Goal: Task Accomplishment & Management: Manage account settings

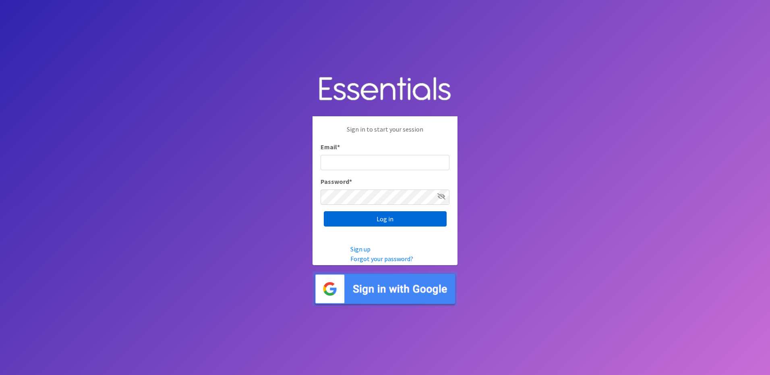
type input "info@marylanddiaperbank.org"
click at [359, 218] on input "Log in" at bounding box center [385, 218] width 123 height 15
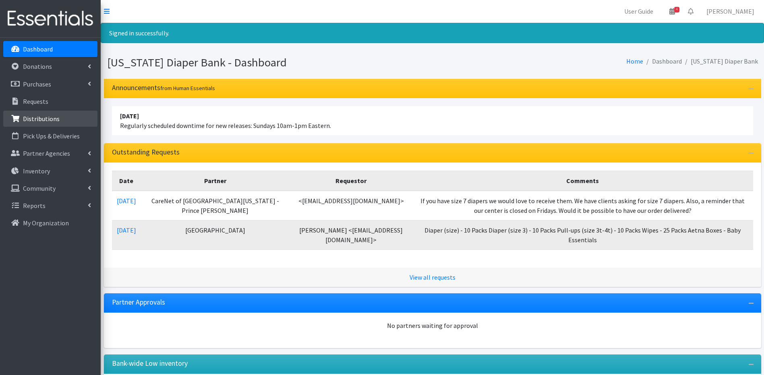
click at [21, 112] on link "Distributions" at bounding box center [50, 119] width 94 height 16
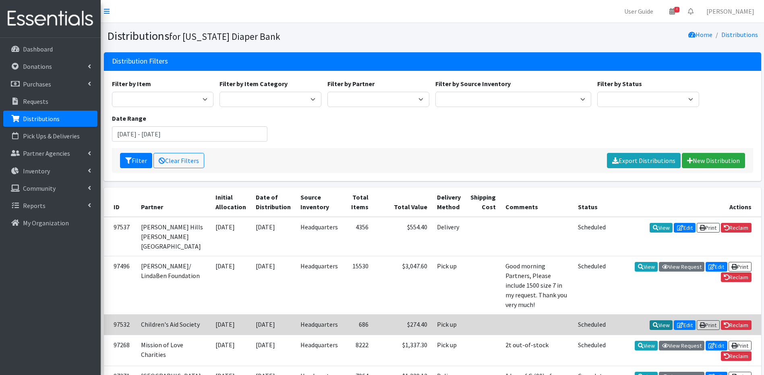
click at [653, 322] on icon at bounding box center [656, 325] width 6 height 6
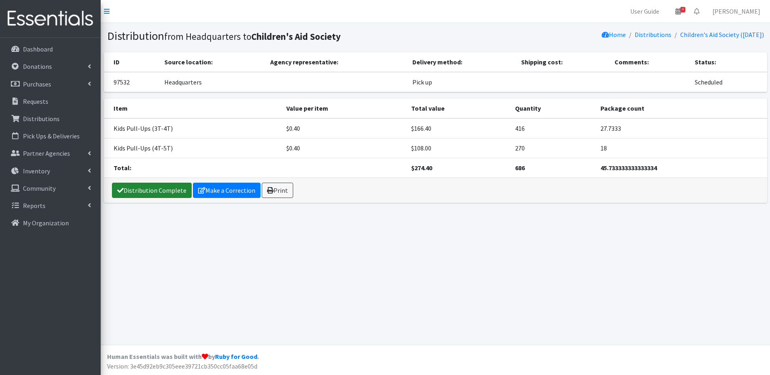
click at [153, 195] on link "Distribution Complete" at bounding box center [152, 190] width 80 height 15
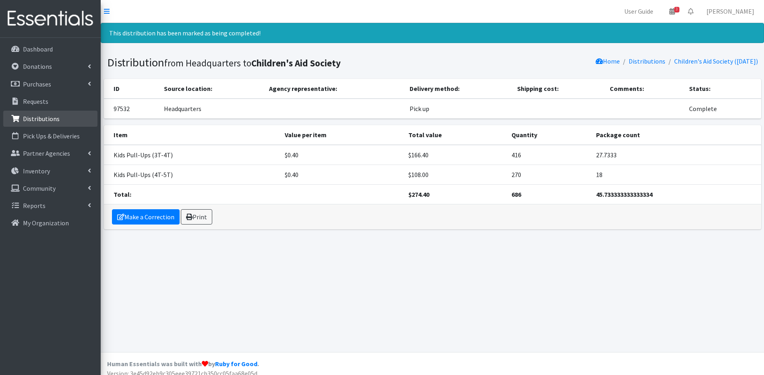
click at [46, 116] on p "Distributions" at bounding box center [41, 119] width 37 height 8
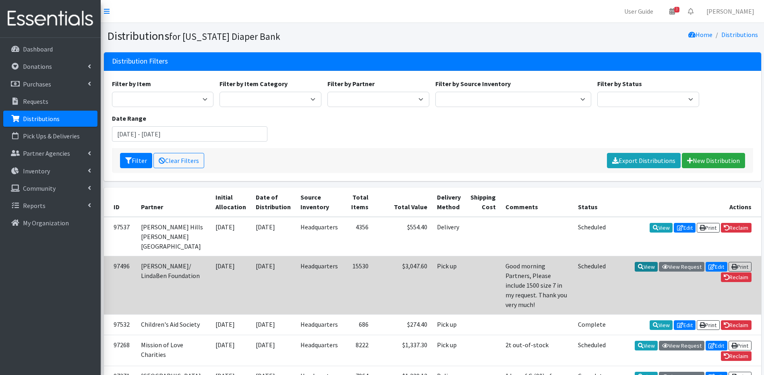
click at [648, 262] on link "View" at bounding box center [645, 267] width 23 height 10
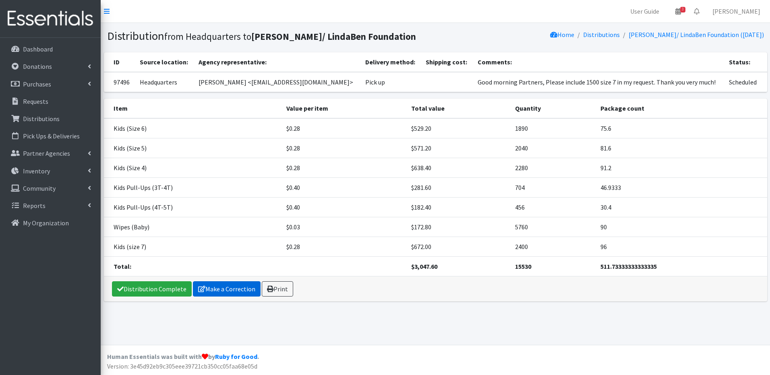
click at [205, 284] on link "Make a Correction" at bounding box center [227, 288] width 68 height 15
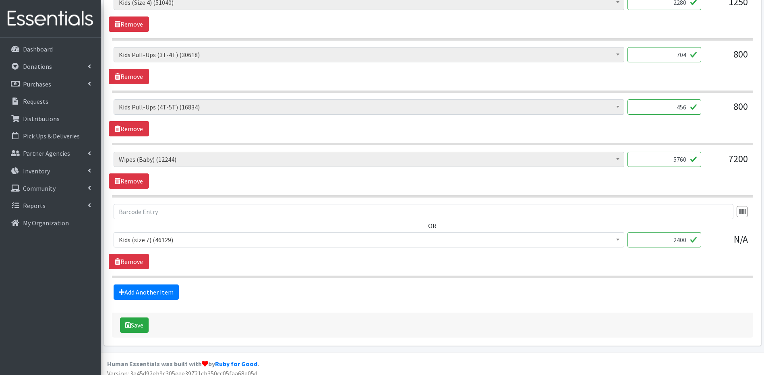
scroll to position [466, 0]
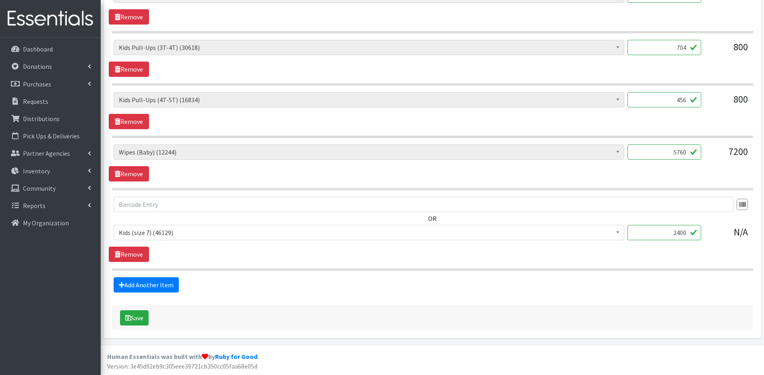
click at [683, 150] on input "5760" at bounding box center [664, 152] width 74 height 15
type input "7200"
click at [134, 321] on button "Save" at bounding box center [134, 317] width 29 height 15
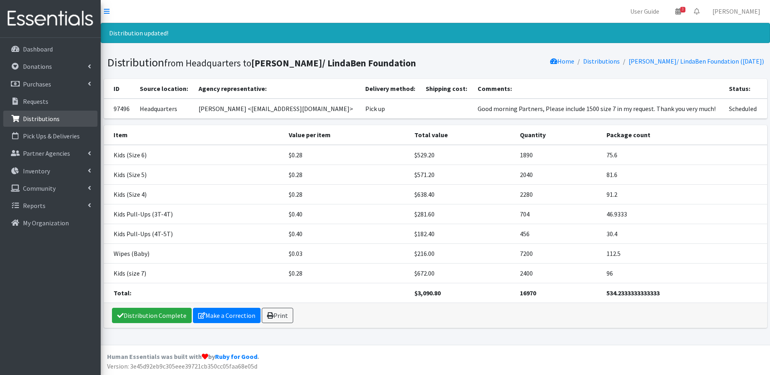
click at [35, 116] on p "Distributions" at bounding box center [41, 119] width 37 height 8
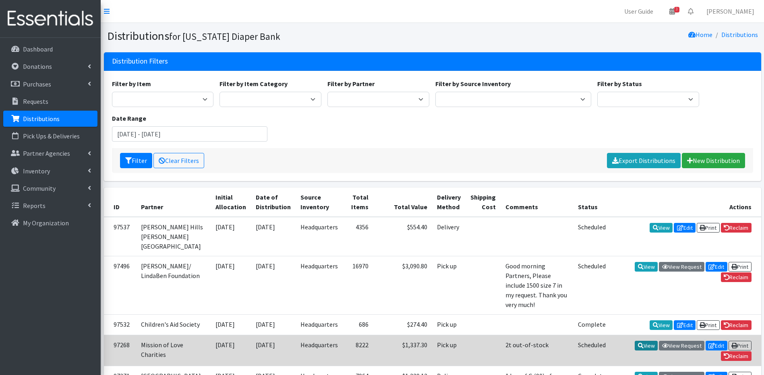
click at [651, 347] on link "View" at bounding box center [645, 346] width 23 height 10
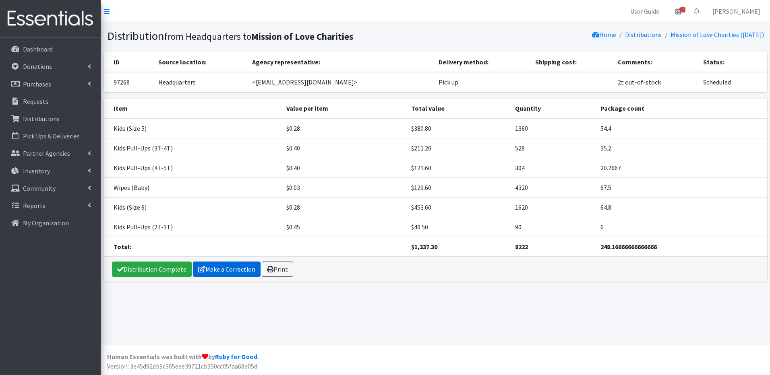
click at [205, 268] on link "Make a Correction" at bounding box center [227, 269] width 68 height 15
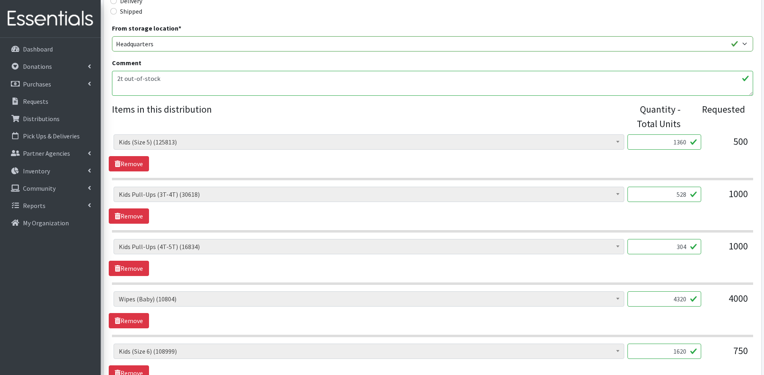
scroll to position [240, 0]
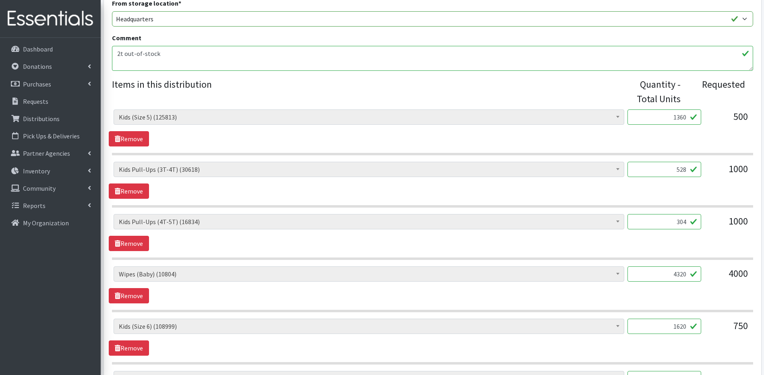
click at [687, 171] on input "528" at bounding box center [664, 169] width 74 height 15
type input "5"
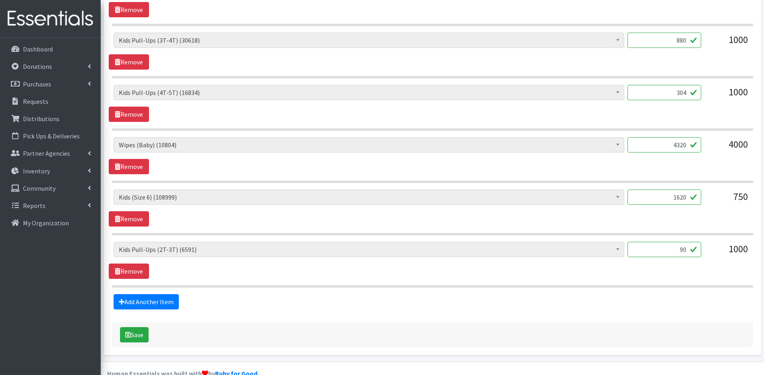
scroll to position [386, 0]
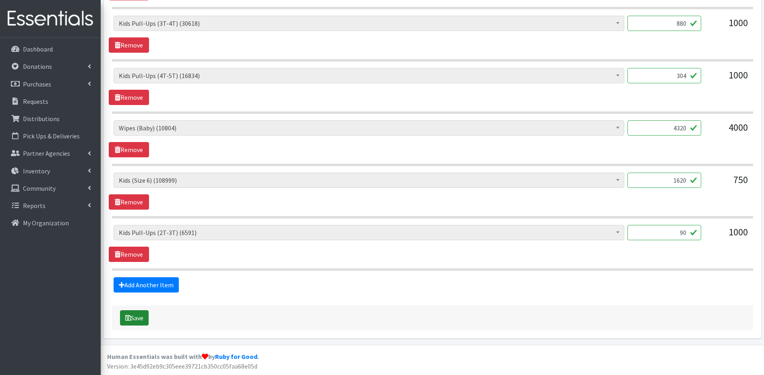
type input "880"
click at [130, 320] on icon "submit" at bounding box center [128, 318] width 6 height 6
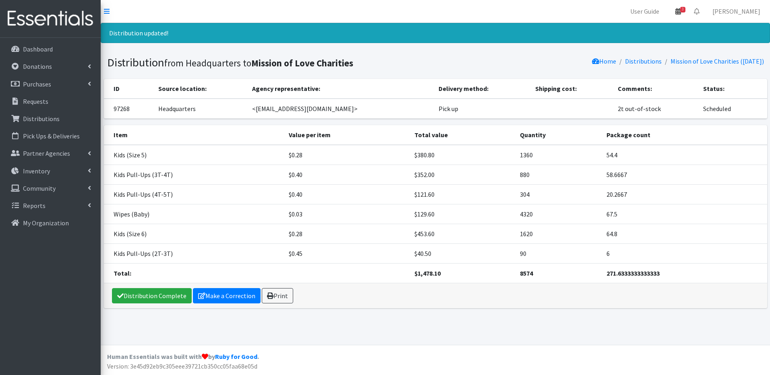
click at [685, 12] on span "3" at bounding box center [682, 10] width 5 height 6
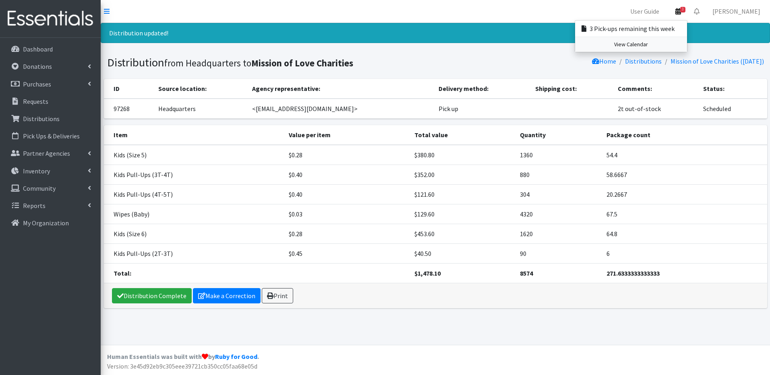
click at [674, 46] on link "View Calendar" at bounding box center [631, 44] width 112 height 15
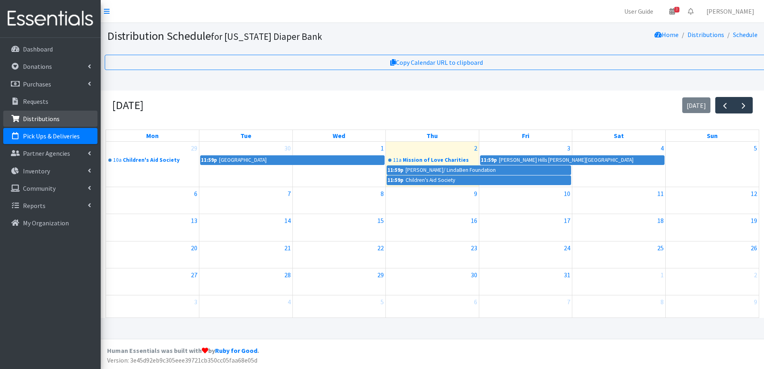
click at [39, 120] on p "Distributions" at bounding box center [41, 119] width 37 height 8
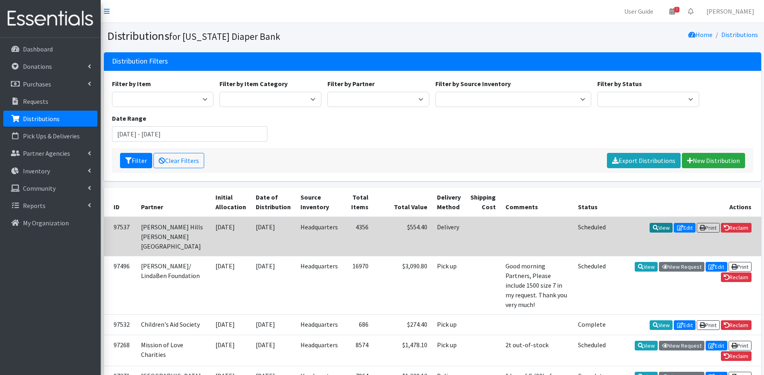
click at [651, 224] on link "View" at bounding box center [660, 228] width 23 height 10
